Goal: Task Accomplishment & Management: Manage account settings

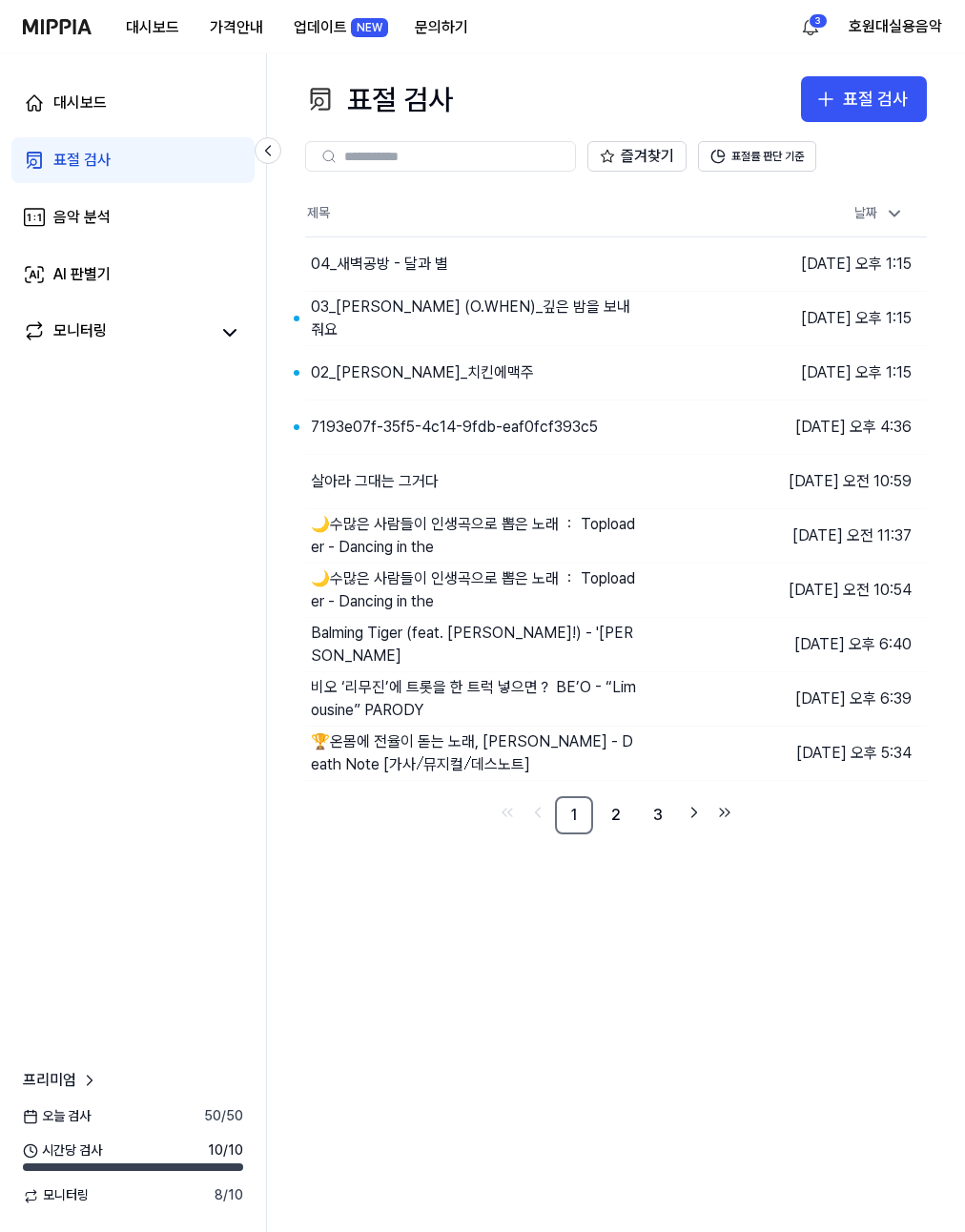
click at [490, 61] on div "표절 검사 표절 검사 표절 검사 음악 분석 AI 판별기 즐겨찾기 표절률 판단 기준 제목 날짜 04_새벽공방 - 달과 별 이동하기 [DATE] …" at bounding box center [616, 642] width 698 height 1179
click at [589, 91] on div "표절 검사 표절 검사" at bounding box center [616, 98] width 622 height 45
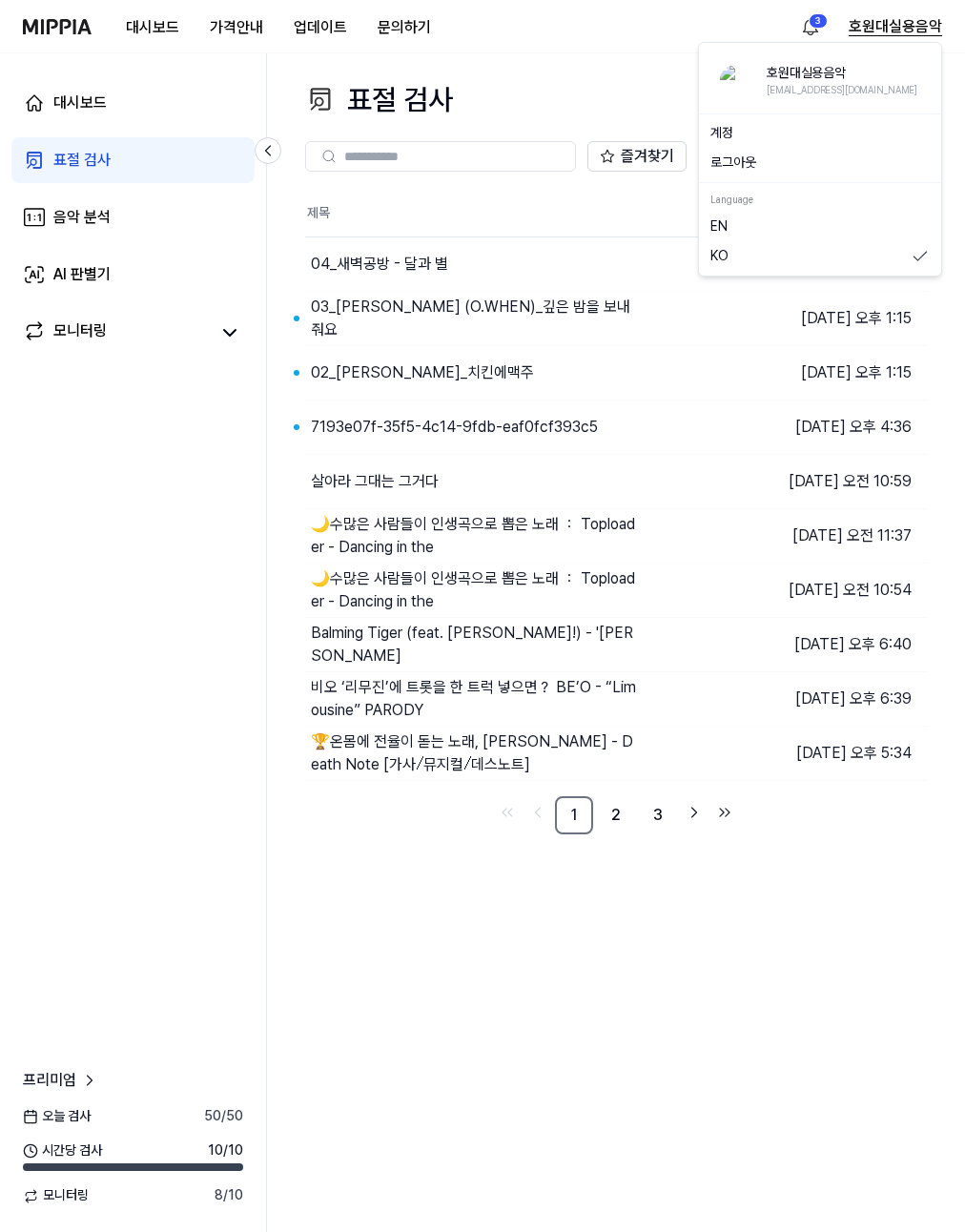
click at [897, 16] on button "호원대실용음악" at bounding box center [895, 27] width 94 height 23
click at [800, 156] on button "로그아웃" at bounding box center [820, 163] width 220 height 19
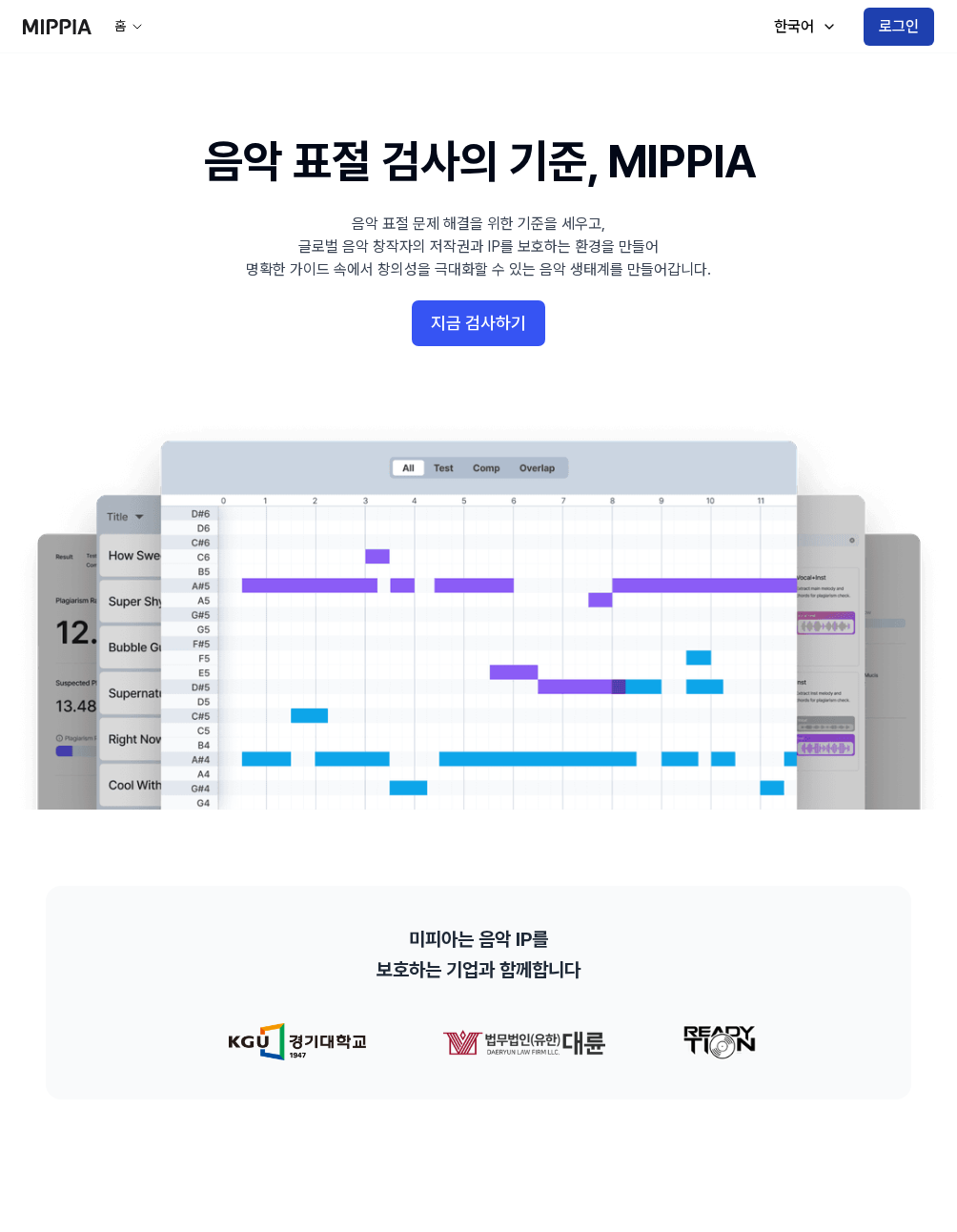
click at [870, 22] on button "로그인" at bounding box center [898, 27] width 70 height 39
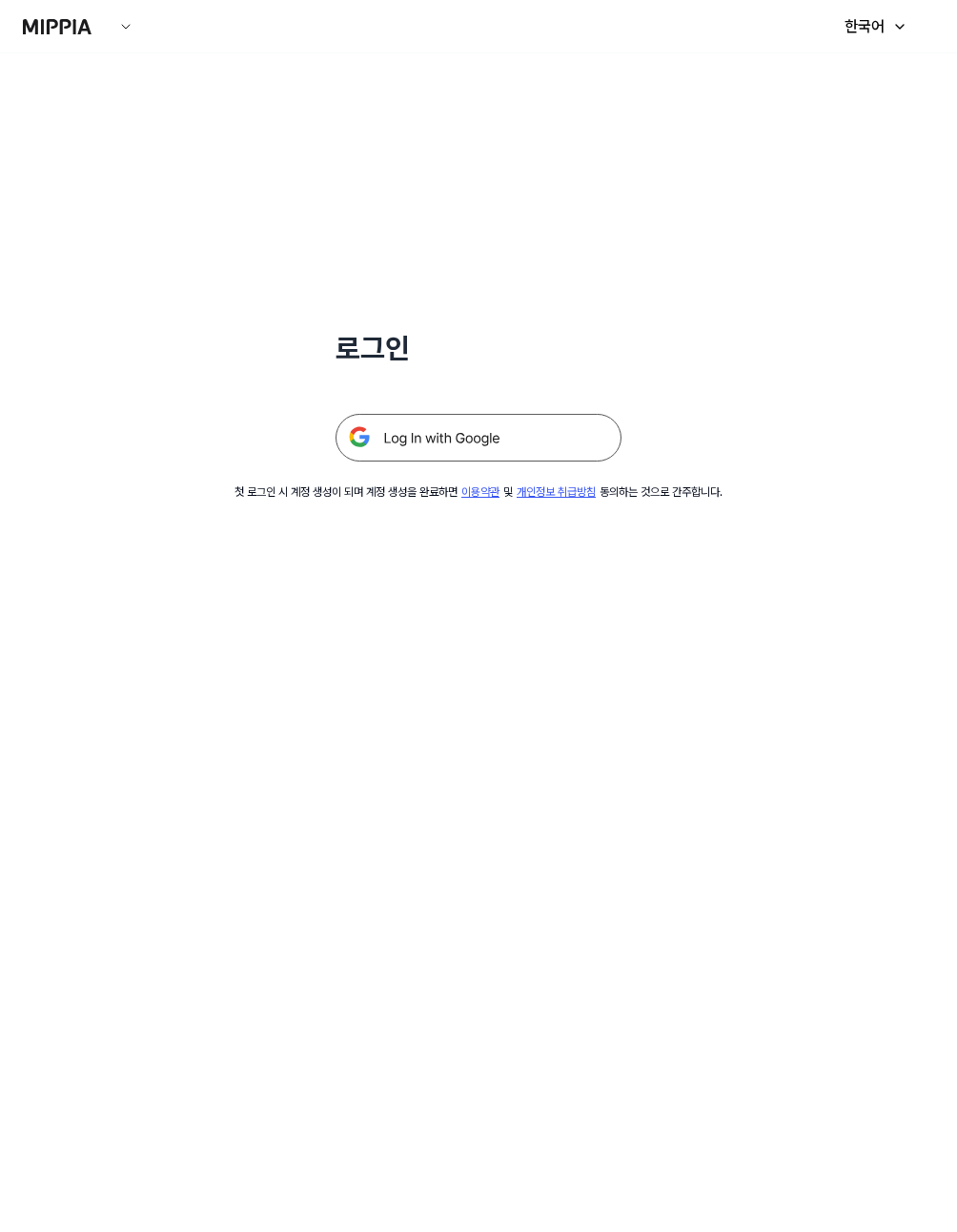
click at [460, 442] on img at bounding box center [478, 437] width 286 height 47
